Goal: Task Accomplishment & Management: Manage account settings

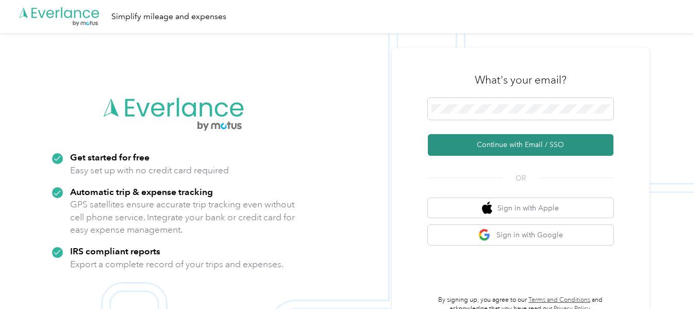
click at [503, 141] on button "Continue with Email / SSO" at bounding box center [521, 145] width 186 height 22
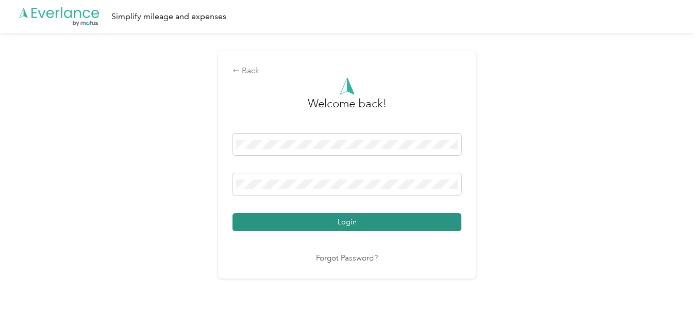
click at [302, 225] on button "Login" at bounding box center [347, 222] width 229 height 18
